Goal: Transaction & Acquisition: Book appointment/travel/reservation

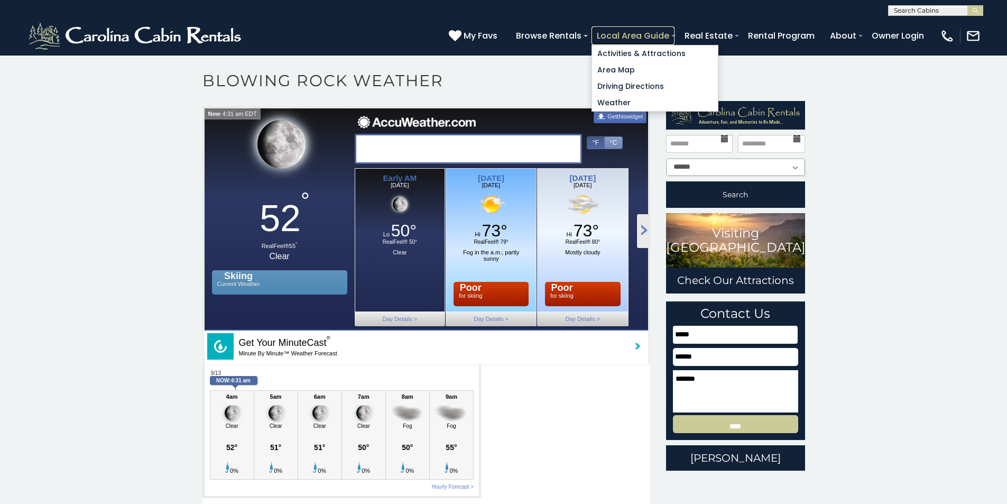
click at [674, 39] on link "Local Area Guide" at bounding box center [632, 35] width 83 height 18
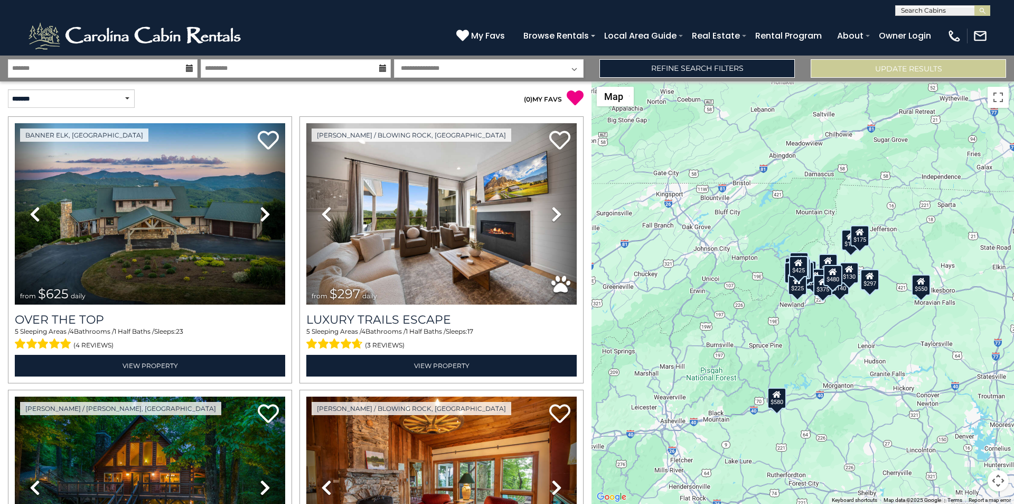
click at [1011, 91] on div "$625 $297 $175 $165 $300 $580 $290 $424 $395 $270 $185 $265 $230 $550 $349 $230…" at bounding box center [803, 292] width 423 height 422
click at [666, 68] on link "Refine Search Filters" at bounding box center [698, 68] width 196 height 18
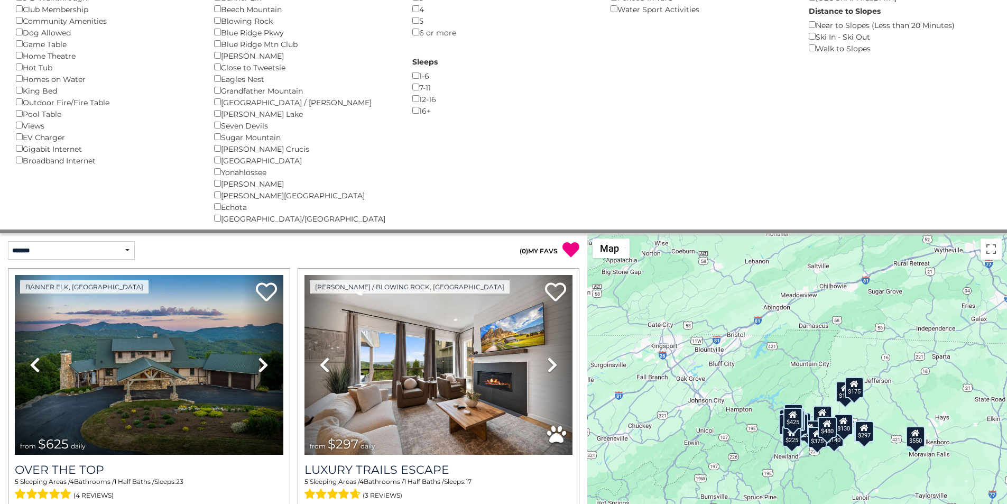
scroll to position [176, 0]
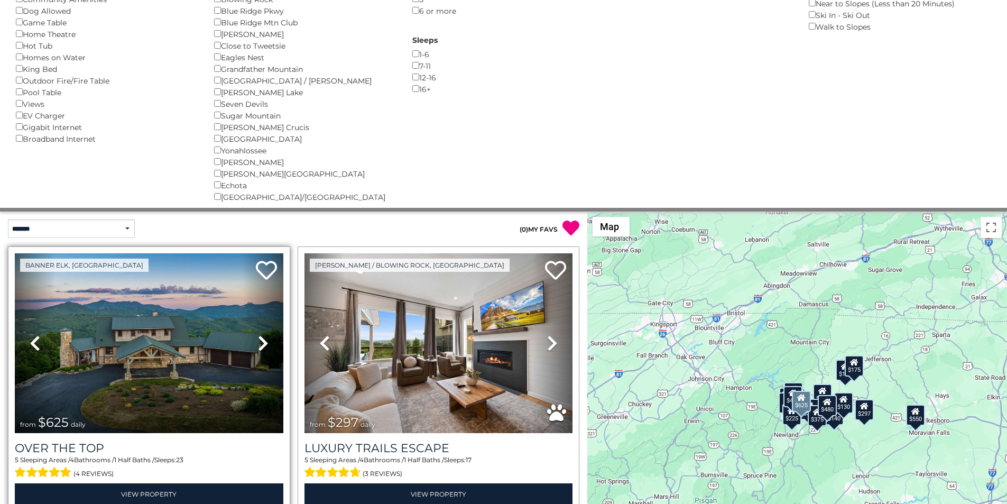
click at [149, 444] on div "Over The Top 5 Sleeping Areas / 4 Bathrooms / 1 Half Baths / Sleeps: 23 (4 revi…" at bounding box center [149, 469] width 268 height 72
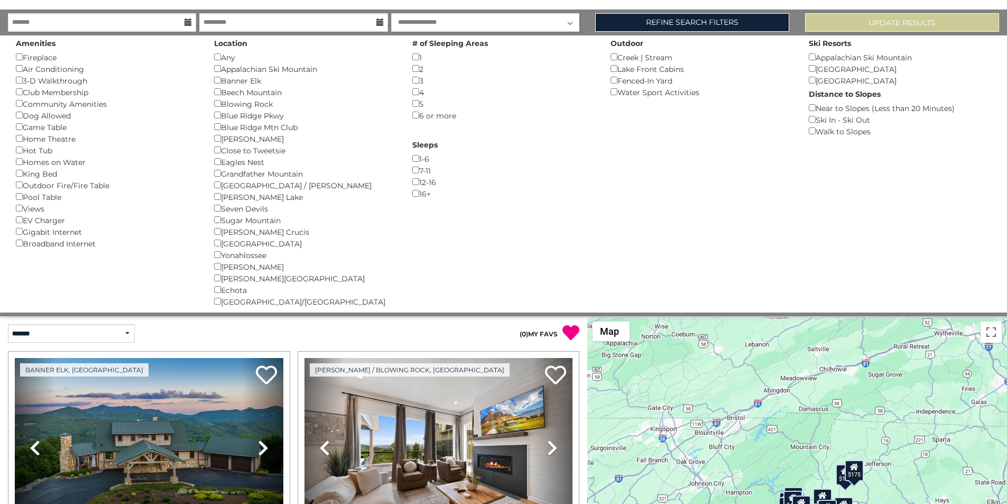
scroll to position [66, 0]
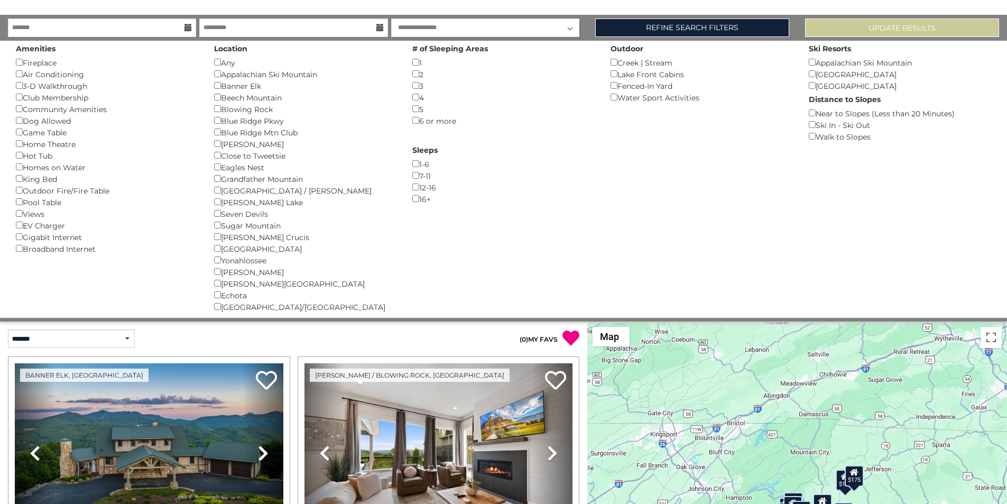
click at [1004, 198] on div "Amenities Fireplace () Air Conditioning () 3-D Walkthrough () Club Membership (…" at bounding box center [503, 179] width 1007 height 277
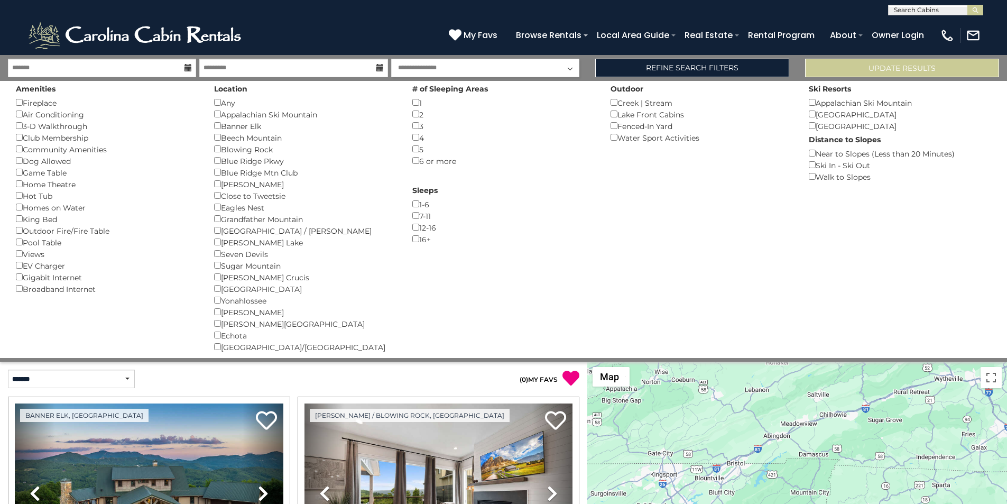
scroll to position [0, 0]
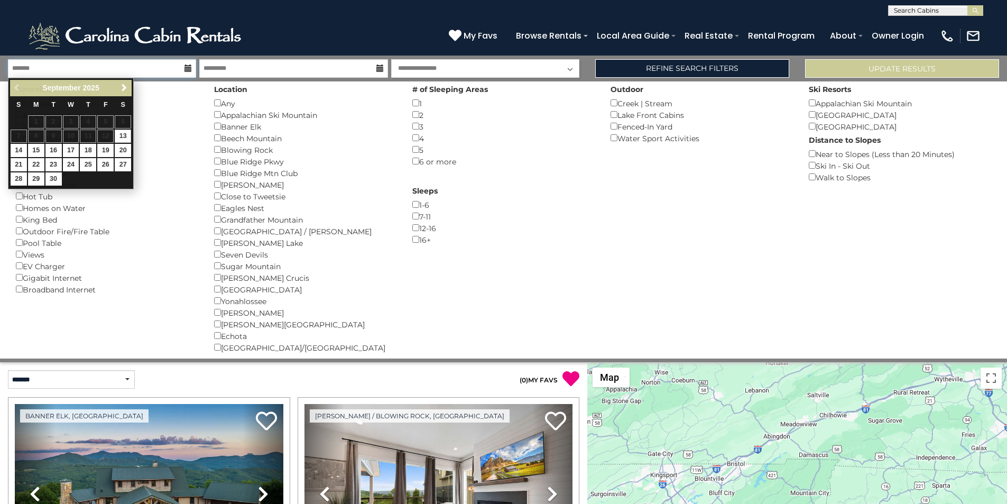
click at [101, 69] on input "text" at bounding box center [102, 68] width 188 height 18
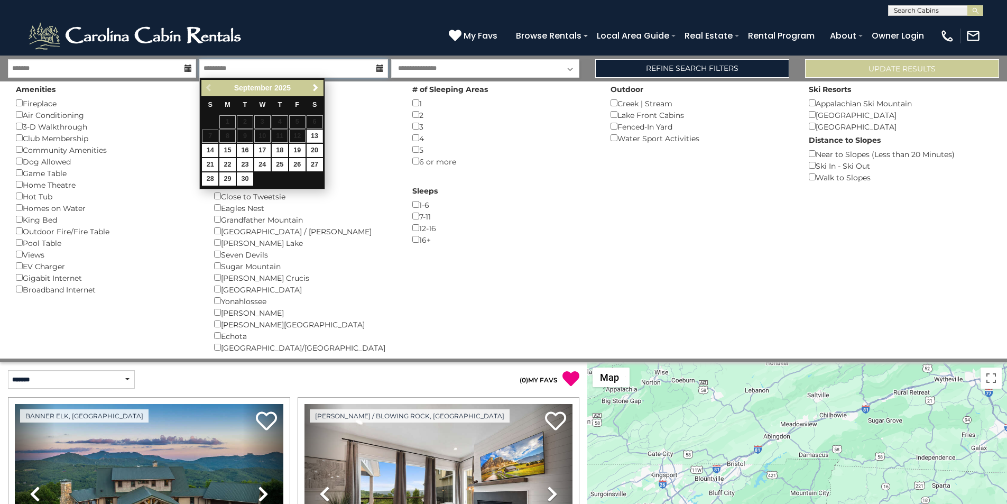
click at [231, 64] on input "text" at bounding box center [293, 68] width 188 height 18
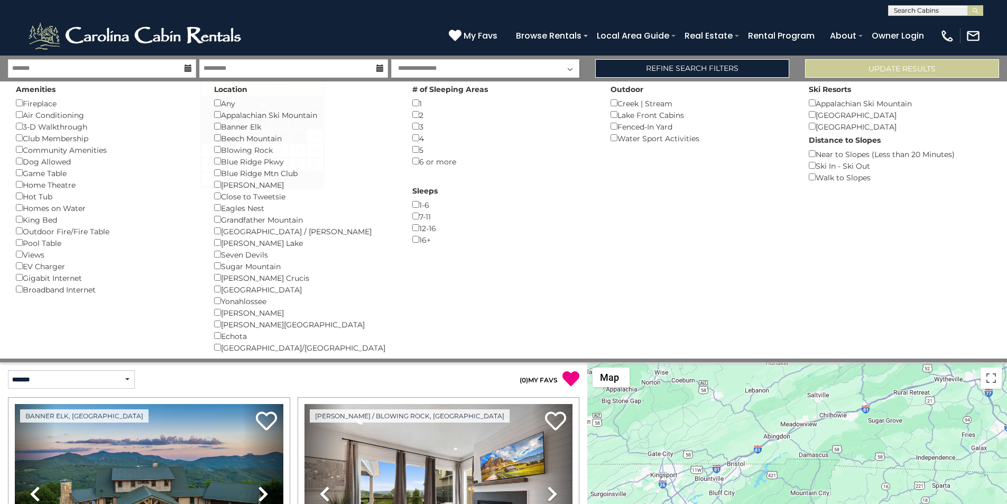
click at [479, 72] on select "**********" at bounding box center [485, 68] width 188 height 18
select select "*"
click at [391, 59] on select "**********" at bounding box center [485, 68] width 188 height 18
